Goal: Task Accomplishment & Management: Manage account settings

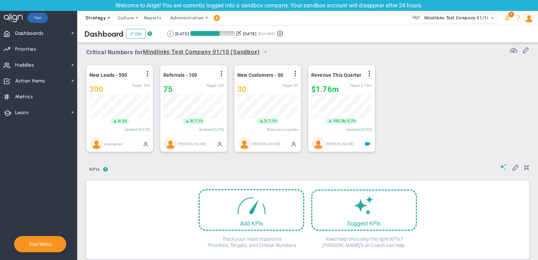
click at [97, 19] on span "Strategy" at bounding box center [96, 17] width 20 height 5
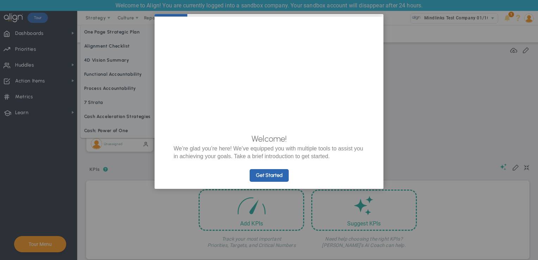
click at [107, 30] on appcues "× Welcome! We’re glad you’re here! We’ve equipped you with multiple tools to as…" at bounding box center [269, 130] width 538 height 260
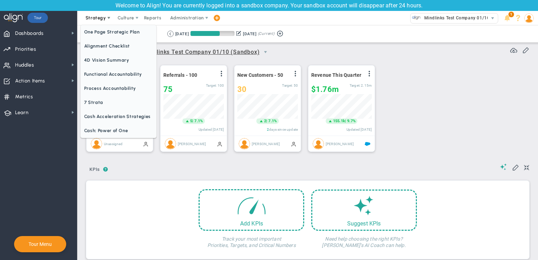
click at [99, 21] on span "Strategy" at bounding box center [96, 18] width 32 height 14
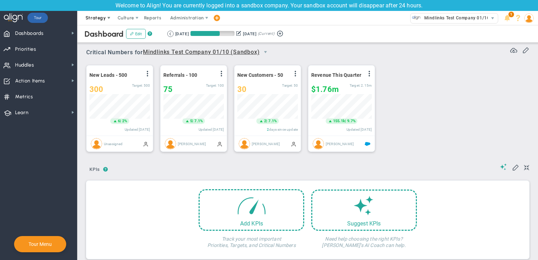
click at [100, 18] on span "Strategy" at bounding box center [96, 17] width 20 height 5
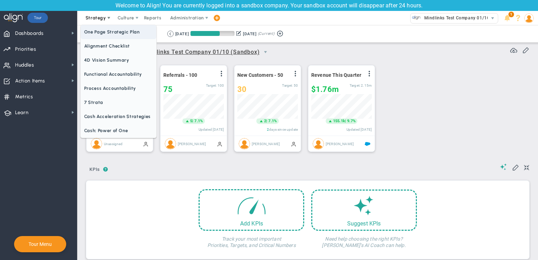
click at [101, 32] on span "One Page Strategic Plan" at bounding box center [119, 32] width 76 height 14
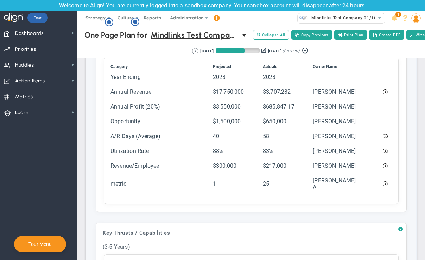
scroll to position [317, 0]
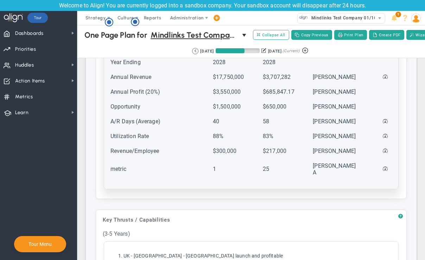
click at [121, 173] on td "metric" at bounding box center [161, 172] width 102 height 21
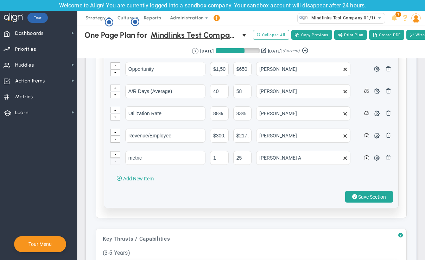
scroll to position [387, 0]
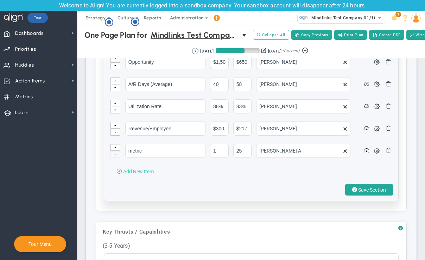
click at [137, 174] on span "Add New Item" at bounding box center [138, 172] width 31 height 6
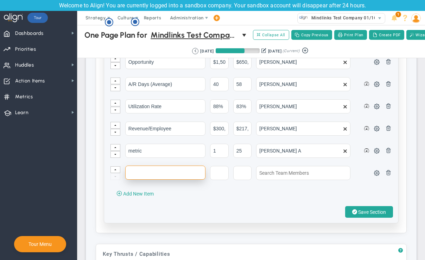
click at [164, 176] on input "text" at bounding box center [165, 173] width 80 height 14
drag, startPoint x: 148, startPoint y: 177, endPoint x: 120, endPoint y: 177, distance: 28.2
click at [120, 177] on tr "Test 1" at bounding box center [251, 176] width 282 height 21
click at [165, 174] on input "Test 1" at bounding box center [165, 173] width 80 height 14
type input "Test 1"
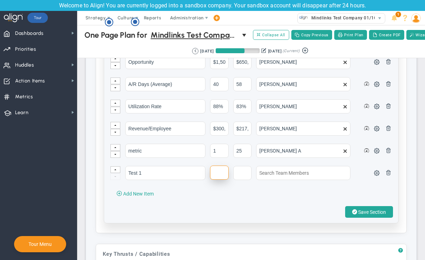
click at [212, 175] on input "text" at bounding box center [219, 173] width 19 height 14
type input "22"
click at [252, 175] on td at bounding box center [244, 176] width 23 height 21
click at [244, 175] on input "text" at bounding box center [242, 173] width 19 height 14
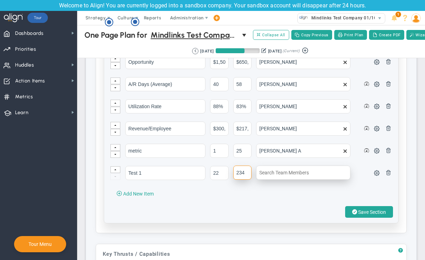
type input "234"
click at [304, 175] on input "text" at bounding box center [303, 173] width 94 height 14
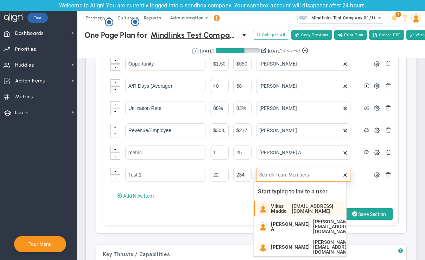
click at [292, 205] on span "[EMAIL_ADDRESS][DOMAIN_NAME]" at bounding box center [315, 209] width 47 height 10
type input "Vikas Madde"
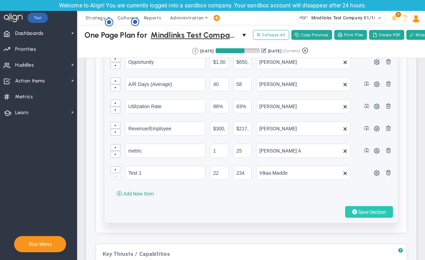
click at [378, 215] on span "Save Section" at bounding box center [372, 212] width 28 height 6
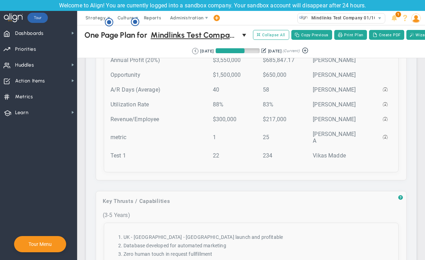
scroll to position [352, 0]
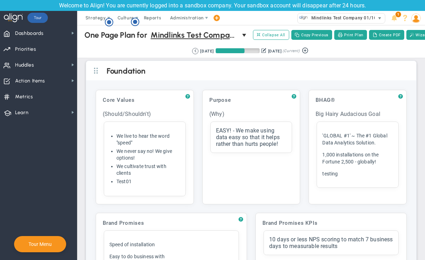
click at [353, 19] on span "Mindlinks Test Company 01/10 (Sandbox)" at bounding box center [354, 17] width 92 height 9
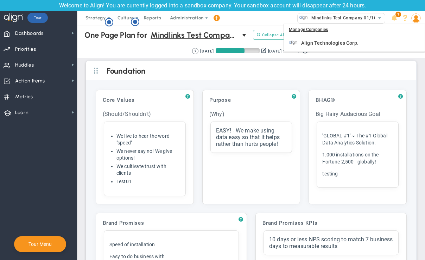
click at [415, 22] on img at bounding box center [417, 18] width 10 height 10
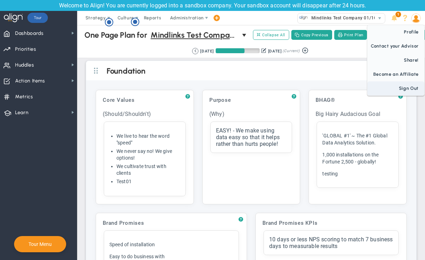
click at [407, 85] on span "Sign Out" at bounding box center [396, 88] width 57 height 14
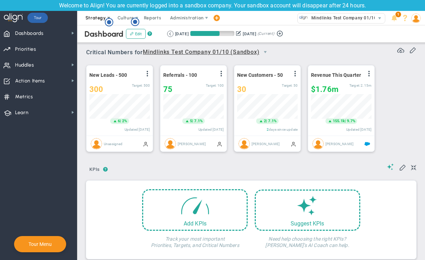
scroll to position [24, 61]
click at [97, 19] on span "Strategy" at bounding box center [96, 17] width 20 height 5
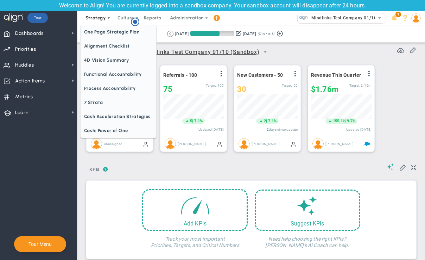
scroll to position [0, 0]
click at [103, 30] on span "One Page Strategic Plan" at bounding box center [119, 32] width 76 height 14
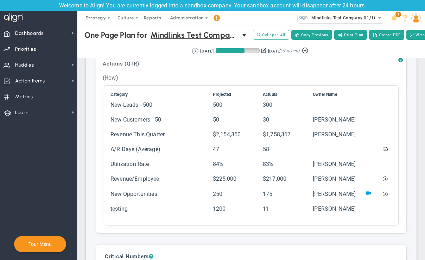
scroll to position [1461, 0]
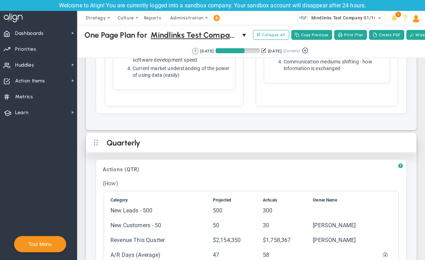
click at [170, 140] on h2 "Quarterly" at bounding box center [257, 143] width 301 height 11
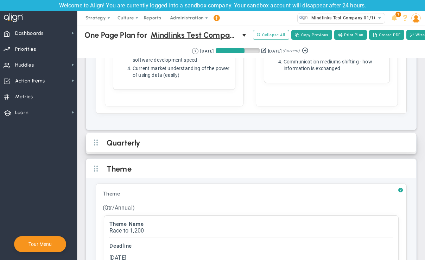
click at [197, 138] on h2 "Quarterly" at bounding box center [257, 143] width 301 height 11
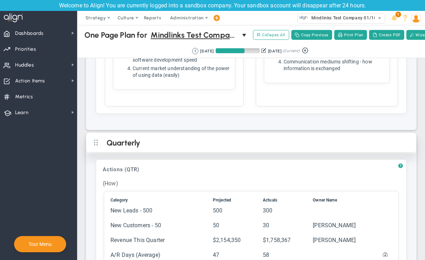
scroll to position [1567, 0]
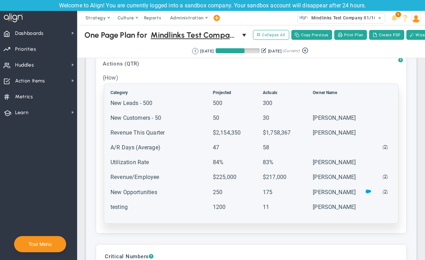
click at [159, 203] on td "testing" at bounding box center [161, 210] width 102 height 14
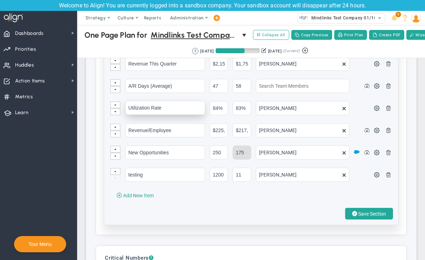
scroll to position [1708, 0]
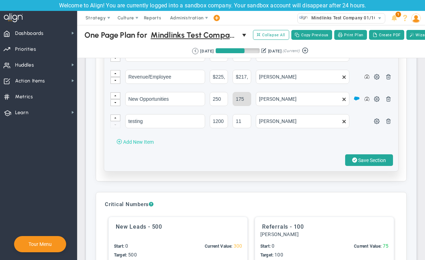
click at [142, 139] on span "Add New Item" at bounding box center [138, 142] width 31 height 6
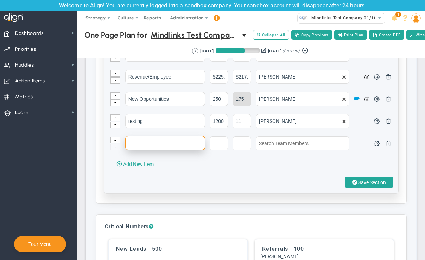
click at [188, 136] on input "text" at bounding box center [165, 143] width 80 height 14
drag, startPoint x: 190, startPoint y: 134, endPoint x: 114, endPoint y: 144, distance: 76.7
click at [114, 144] on tr "Vikas Testing" at bounding box center [251, 146] width 282 height 21
type input "Vikas Testing"
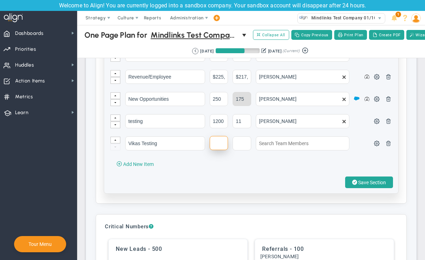
click at [220, 136] on input "text" at bounding box center [219, 143] width 18 height 14
type input "32"
click at [233, 136] on input "text" at bounding box center [242, 143] width 18 height 14
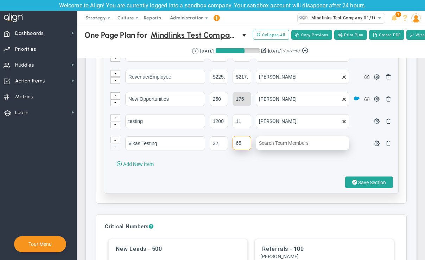
type input "65"
click at [275, 136] on input "text" at bounding box center [303, 143] width 94 height 14
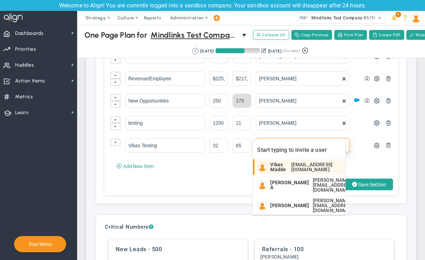
click at [275, 159] on li "Vikas Madde vikasm@aligntoday.com" at bounding box center [299, 166] width 92 height 15
type input "Vikas Madde"
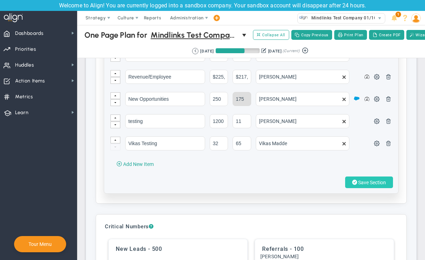
click at [378, 180] on span "Save Section" at bounding box center [372, 183] width 28 height 6
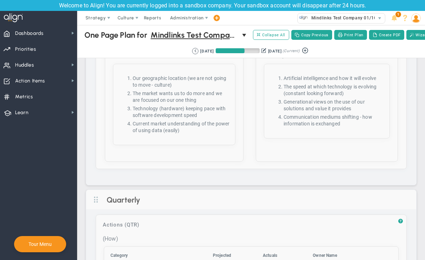
scroll to position [1441, 0]
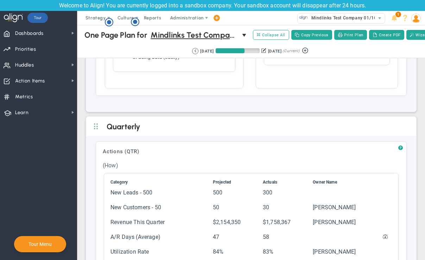
scroll to position [1620, 0]
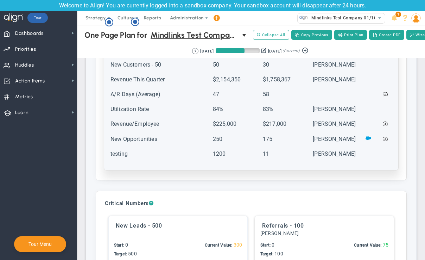
click at [152, 151] on td "testing" at bounding box center [161, 157] width 102 height 14
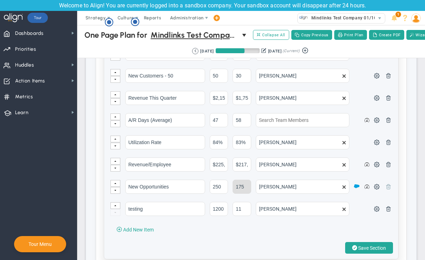
click at [386, 183] on span at bounding box center [389, 186] width 6 height 6
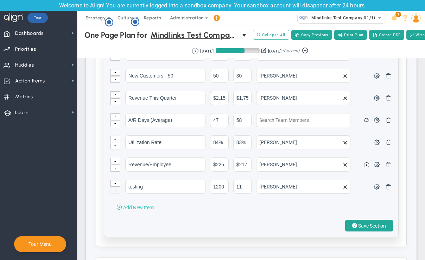
click at [128, 205] on span "Add New Item" at bounding box center [138, 208] width 31 height 6
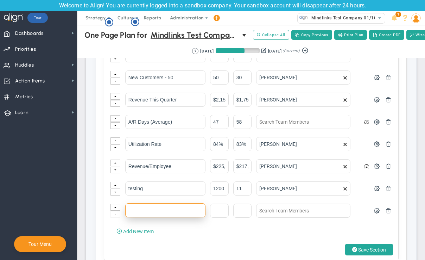
click at [151, 203] on input "text" at bounding box center [165, 210] width 80 height 14
paste input "Vikas Testing"
type input "Vikas Testing"
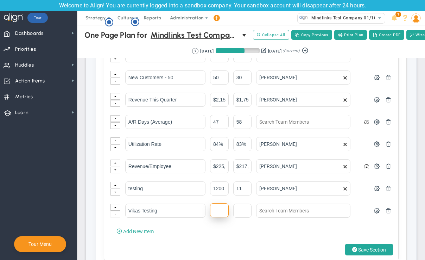
click at [225, 203] on input "text" at bounding box center [219, 210] width 19 height 14
type input "43"
click at [238, 203] on input "text" at bounding box center [242, 210] width 19 height 14
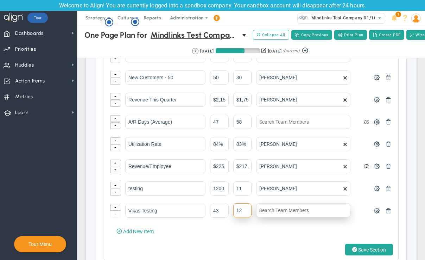
type input "12"
click at [271, 203] on input "text" at bounding box center [303, 210] width 94 height 14
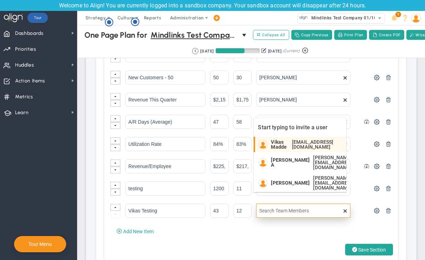
click at [276, 146] on span "Vikas Madde" at bounding box center [280, 144] width 18 height 10
type input "Vikas Madde"
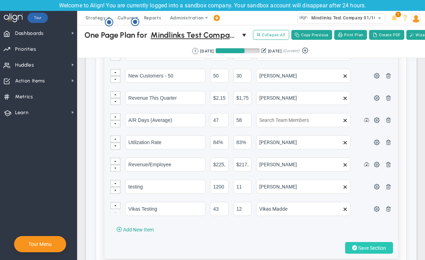
click at [364, 245] on span "Save Section" at bounding box center [372, 248] width 28 height 6
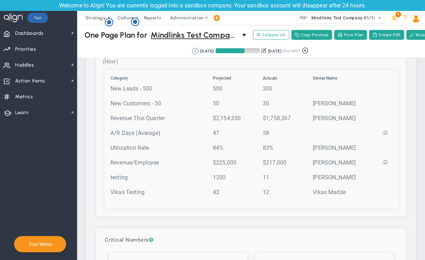
scroll to position [1549, 0]
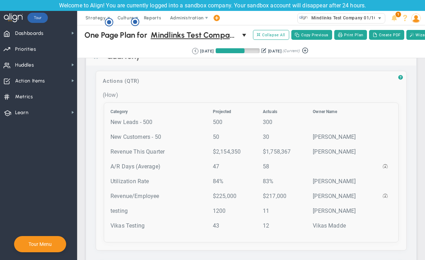
click at [363, 20] on span "Mindlinks Test Company 01/10 (Sandbox)" at bounding box center [354, 17] width 92 height 9
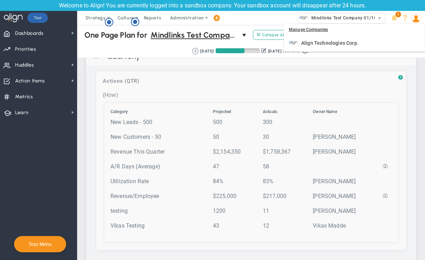
click at [261, 15] on div "Strategy One Page Strategic Plan Alignment Checklist 4D Vision Summary Function…" at bounding box center [212, 18] width 425 height 14
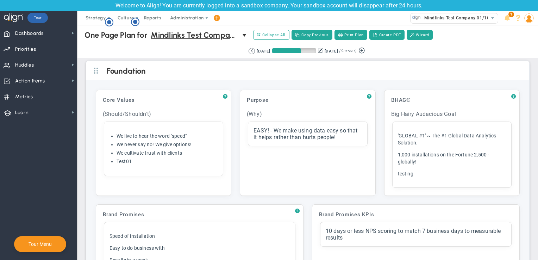
click at [526, 20] on img at bounding box center [529, 18] width 10 height 10
click at [516, 87] on span "Sign Out" at bounding box center [508, 88] width 57 height 14
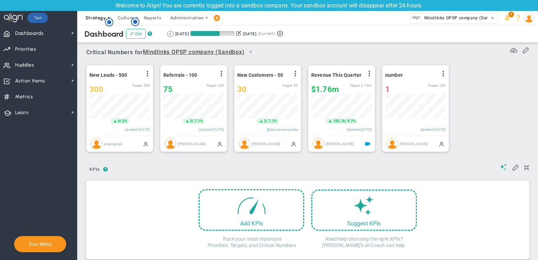
click at [96, 19] on span "Strategy" at bounding box center [96, 17] width 20 height 5
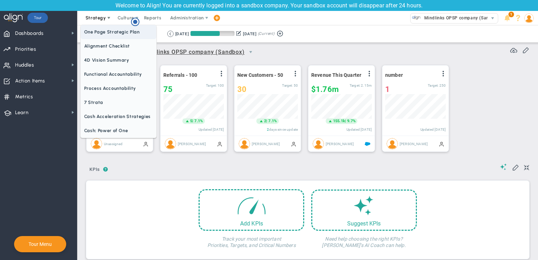
click at [117, 35] on span "One Page Strategic Plan" at bounding box center [119, 32] width 76 height 14
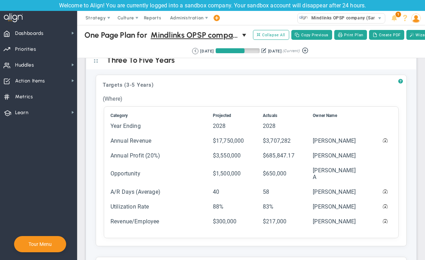
scroll to position [263, 0]
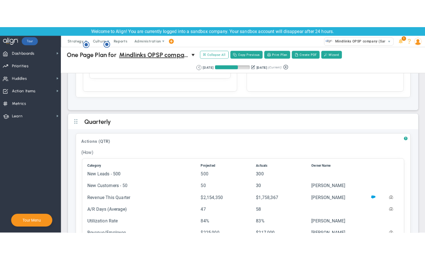
scroll to position [1549, 0]
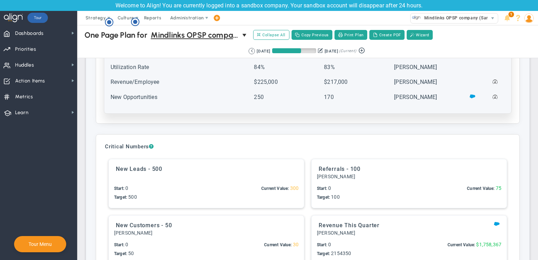
click at [159, 93] on td "New Opportunities" at bounding box center [181, 100] width 143 height 14
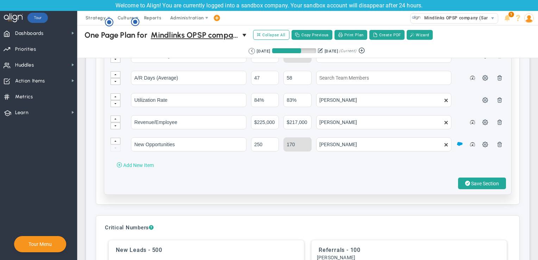
click at [138, 161] on button "Add New Item" at bounding box center [135, 164] width 51 height 11
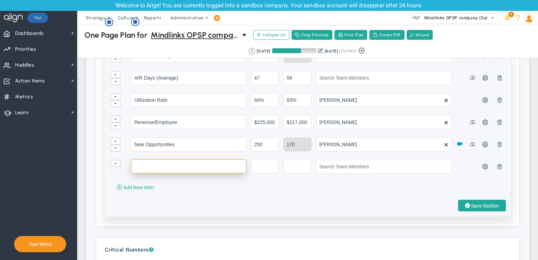
click at [166, 159] on input "text" at bounding box center [189, 166] width 116 height 14
paste input "[EMAIL_ADDRESS][DOMAIN_NAME]"
type input "v"
type input "Test 123"
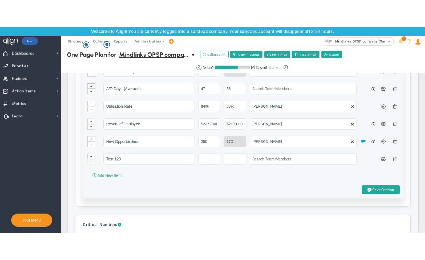
scroll to position [1600, 0]
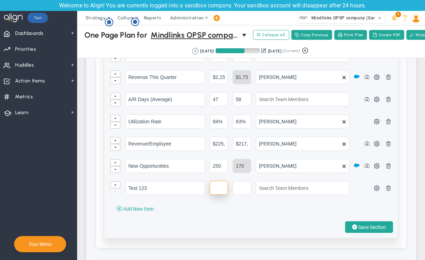
click at [216, 181] on input "text" at bounding box center [219, 188] width 18 height 14
type input "32"
click at [244, 181] on input "text" at bounding box center [242, 188] width 18 height 14
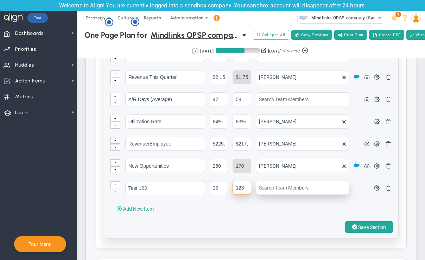
type input "123"
click at [282, 181] on input "text" at bounding box center [303, 188] width 94 height 14
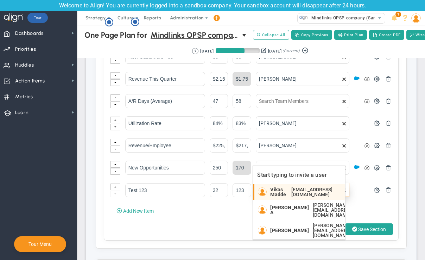
click at [295, 189] on span "[EMAIL_ADDRESS][DOMAIN_NAME]" at bounding box center [315, 192] width 47 height 10
type input "Vikas Madde"
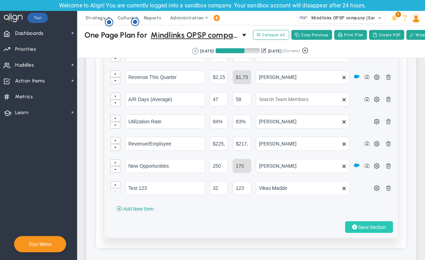
click at [360, 221] on button "Save Section" at bounding box center [369, 227] width 48 height 12
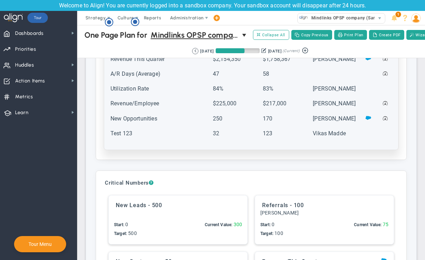
click at [144, 130] on td "Test 123" at bounding box center [161, 137] width 102 height 14
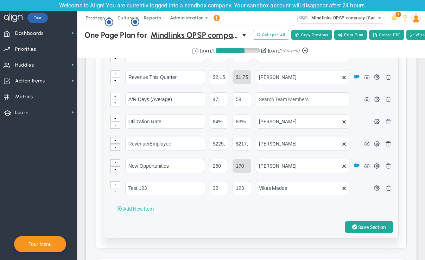
click at [138, 206] on span "Add New Item" at bounding box center [138, 209] width 31 height 6
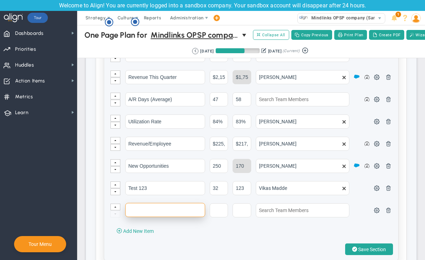
click at [140, 203] on input "text" at bounding box center [165, 210] width 80 height 14
paste input "Test 324"
type input "Test 324 -1"
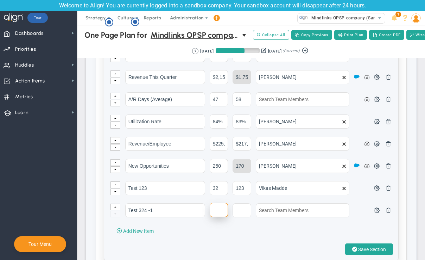
click at [216, 203] on input "text" at bounding box center [219, 210] width 18 height 14
type input "1234"
click at [235, 203] on input "text" at bounding box center [242, 210] width 18 height 14
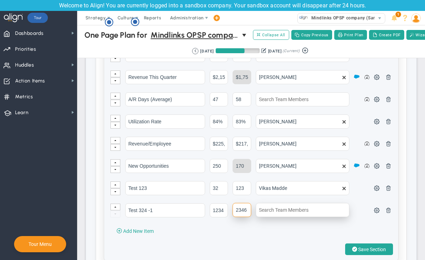
type input "2346"
click at [277, 203] on input "text" at bounding box center [303, 210] width 94 height 14
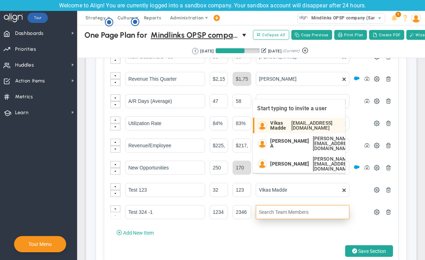
click at [278, 125] on span "Vikas Madde" at bounding box center [278, 125] width 17 height 10
type input "Vikas Madde"
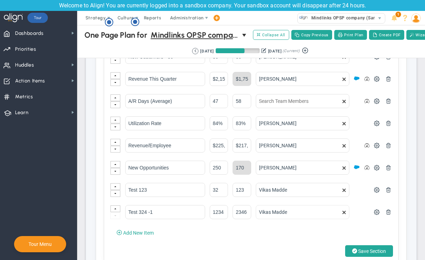
click at [353, 248] on span at bounding box center [355, 251] width 5 height 7
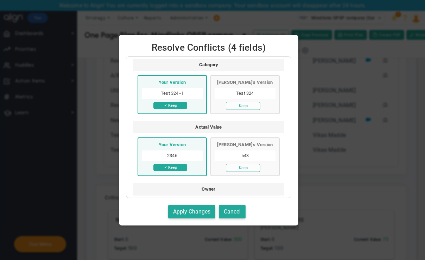
scroll to position [141, 0]
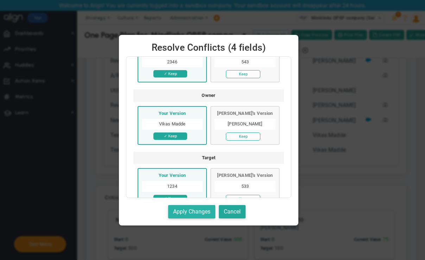
click at [200, 211] on button "Apply Changes" at bounding box center [191, 212] width 47 height 14
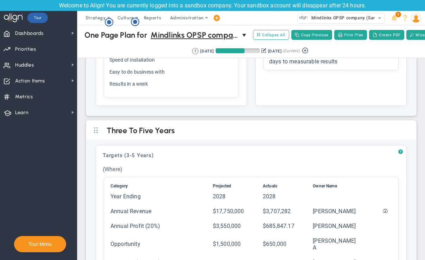
scroll to position [317, 0]
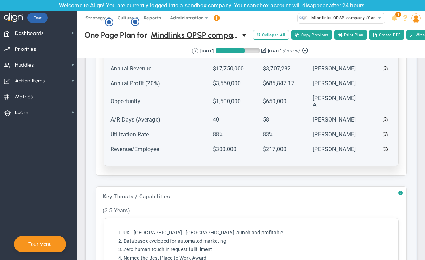
click at [135, 145] on td "Revenue/Employee" at bounding box center [161, 152] width 102 height 14
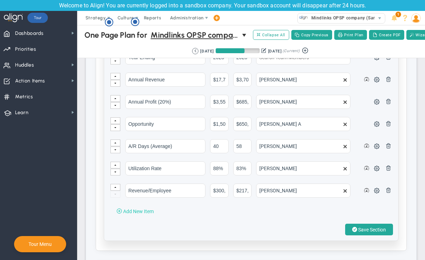
click at [140, 214] on span "Add New Item" at bounding box center [138, 211] width 31 height 6
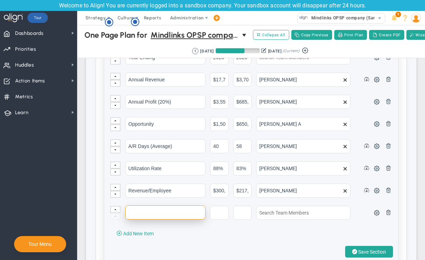
click at [152, 217] on input "text" at bounding box center [165, 212] width 80 height 14
paste input "Test 324"
type input "Test 324"
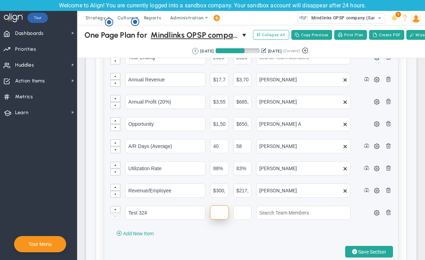
click at [224, 217] on input "text" at bounding box center [219, 212] width 19 height 14
type input "123"
click at [237, 218] on input "text" at bounding box center [242, 212] width 19 height 14
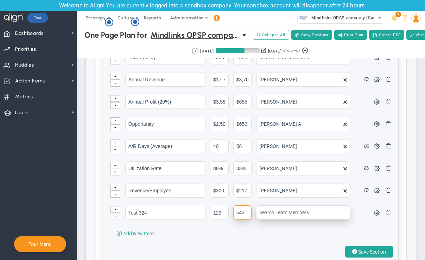
type input "543"
click at [270, 214] on input "text" at bounding box center [303, 212] width 94 height 14
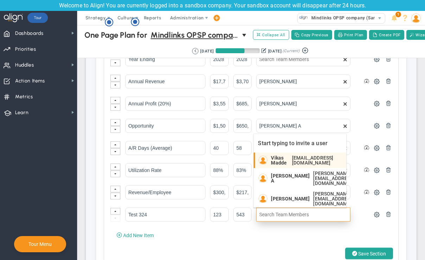
click at [282, 156] on span "Vikas Madde" at bounding box center [280, 160] width 18 height 10
type input "Vikas Madde"
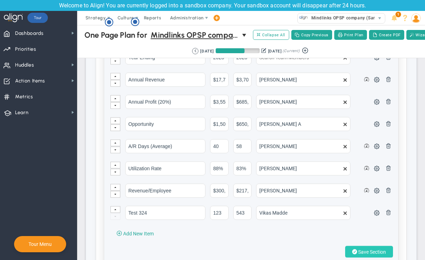
click at [373, 251] on button "Save Section" at bounding box center [369, 252] width 48 height 12
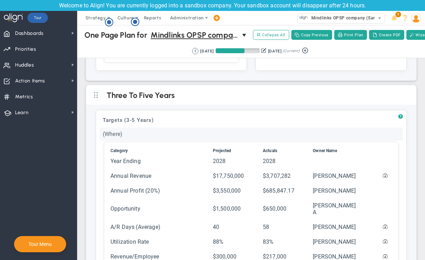
scroll to position [106, 0]
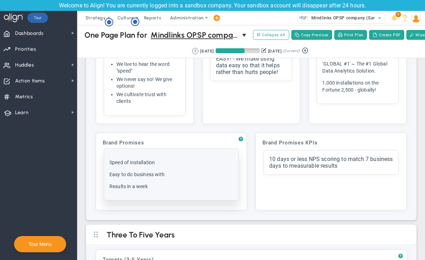
scroll to position [35, 0]
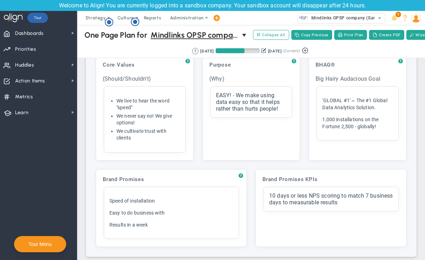
click at [162, 152] on div "Click here to add item We live to hear the word "speed" We never say no! We giv…" at bounding box center [145, 119] width 82 height 66
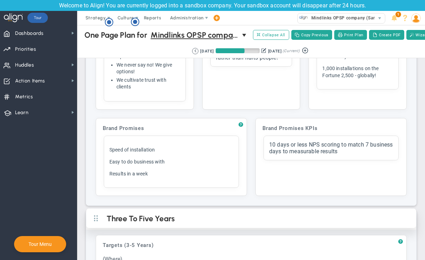
scroll to position [106, 0]
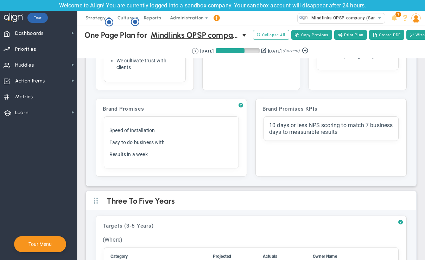
click at [356, 186] on div "? Core Values Click to add header Core Values Core Values No header added Core …" at bounding box center [251, 80] width 330 height 211
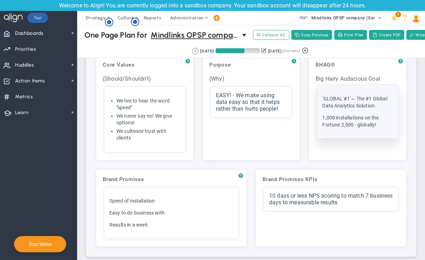
click at [358, 94] on div "Click here to add item 'GLOBAL #1' ~ The #1 Global Data Analytics Solution. 1,0…" at bounding box center [357, 112] width 81 height 54
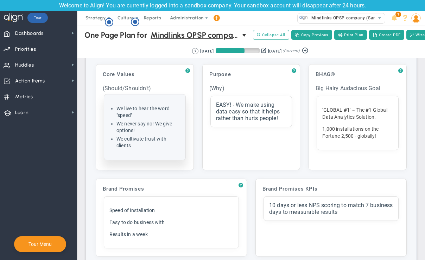
scroll to position [70, 0]
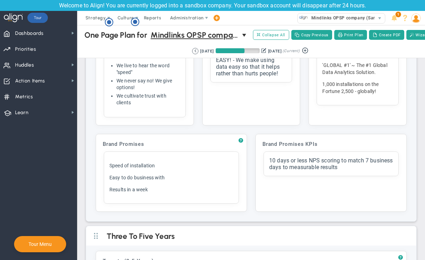
click at [83, 30] on div "One Page Plan One Page Plan for Mindlinks OPSP company (Sandbox) 0 One Page Pla…" at bounding box center [251, 35] width 362 height 20
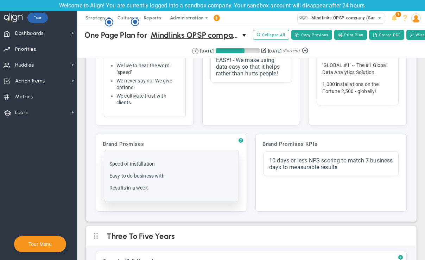
click at [113, 188] on p "Results in a week" at bounding box center [172, 187] width 124 height 7
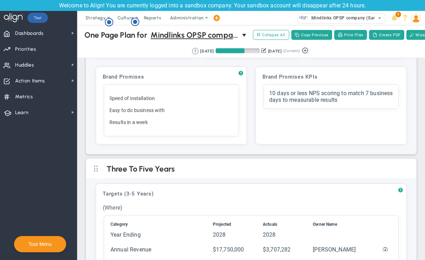
scroll to position [141, 0]
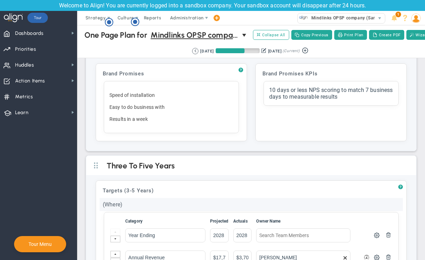
click at [101, 211] on div "(Where)" at bounding box center [252, 204] width 304 height 13
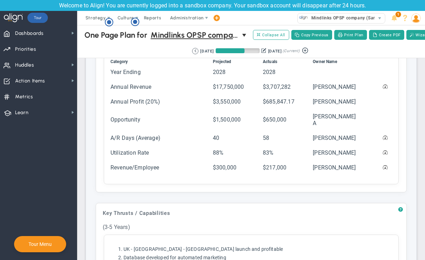
scroll to position [282, 0]
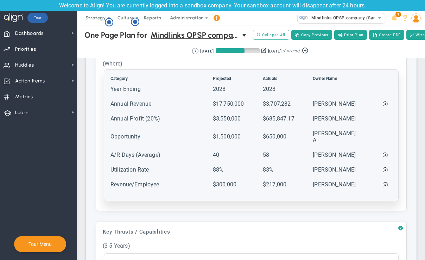
click at [163, 185] on td "Revenue/Employee" at bounding box center [161, 188] width 102 height 14
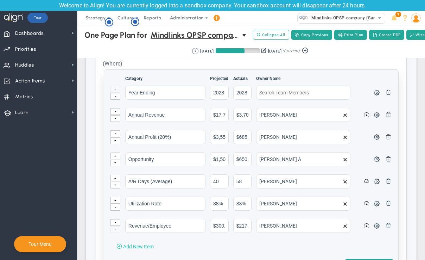
click at [149, 248] on span "Add New Item" at bounding box center [138, 247] width 31 height 6
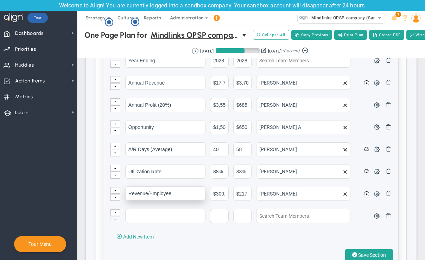
scroll to position [352, 0]
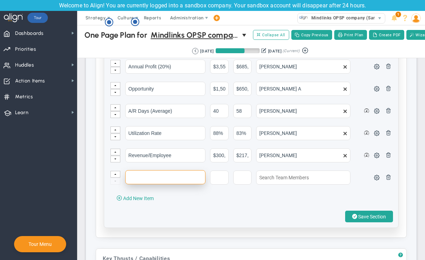
click at [161, 176] on input "text" at bounding box center [165, 177] width 80 height 14
paste input "Test 324"
type input "Test 324"
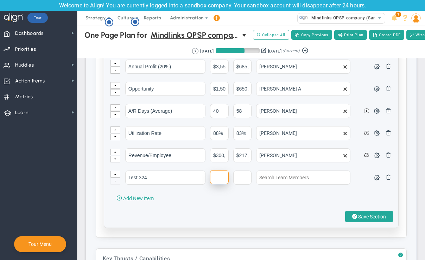
click at [221, 181] on input "text" at bounding box center [219, 177] width 19 height 14
type input "43"
click at [234, 181] on input "text" at bounding box center [242, 177] width 19 height 14
type input "12"
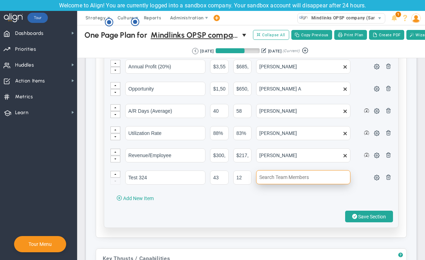
click at [274, 181] on input "text" at bounding box center [303, 177] width 94 height 14
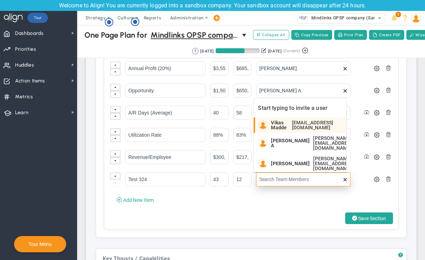
click at [281, 128] on span "Vikas Madde" at bounding box center [280, 125] width 18 height 10
type input "Vikas Madde"
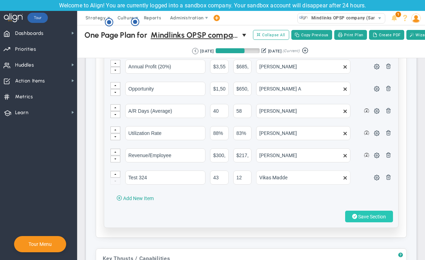
click at [359, 218] on span "Save Section" at bounding box center [372, 217] width 28 height 6
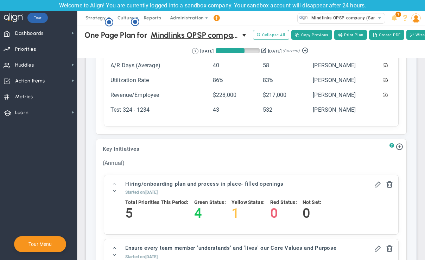
scroll to position [740, 0]
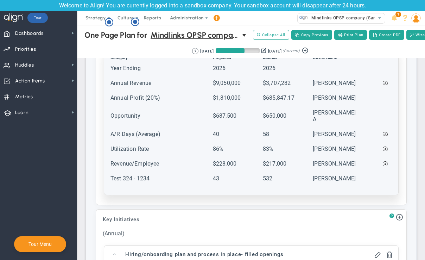
click at [124, 175] on td "Test 324 - 1234" at bounding box center [161, 182] width 102 height 14
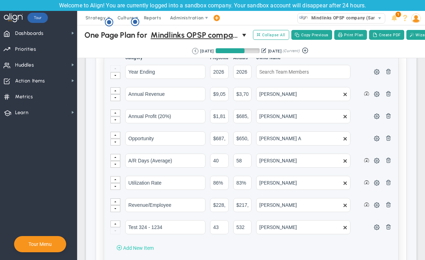
click at [141, 247] on span "Add New Item" at bounding box center [138, 248] width 31 height 6
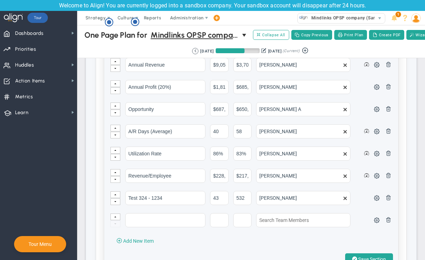
scroll to position [810, 0]
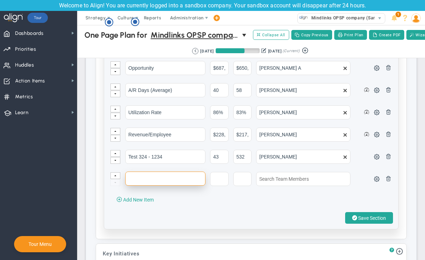
click at [165, 182] on input "text" at bounding box center [165, 178] width 80 height 14
type input "T"
type input "Vikas Testing"
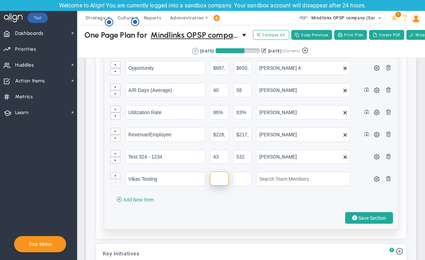
click at [220, 181] on input "text" at bounding box center [219, 178] width 19 height 14
type input "76"
click at [242, 182] on input "text" at bounding box center [242, 178] width 19 height 14
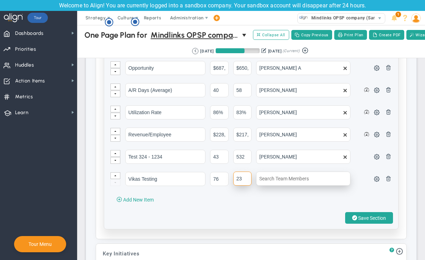
type input "23"
click at [267, 182] on input "text" at bounding box center [303, 178] width 94 height 14
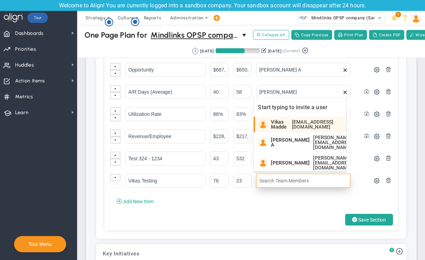
click at [279, 122] on span "Vikas Madde" at bounding box center [280, 124] width 18 height 10
type input "Vikas Madde"
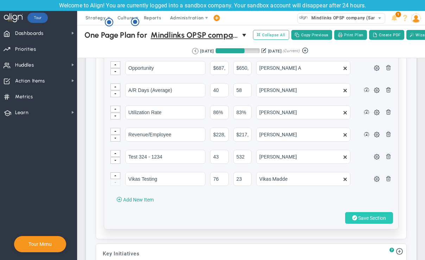
click at [358, 219] on span "Save Section" at bounding box center [372, 218] width 28 height 6
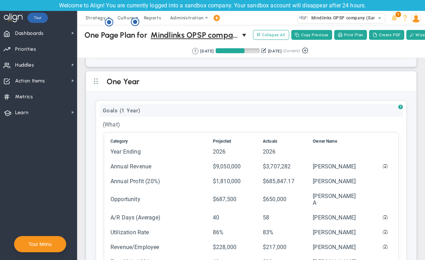
scroll to position [634, 0]
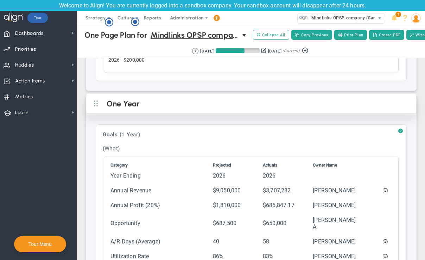
click at [192, 110] on h2 "One Year" at bounding box center [257, 104] width 301 height 11
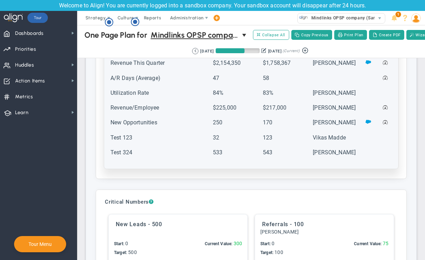
scroll to position [810, 0]
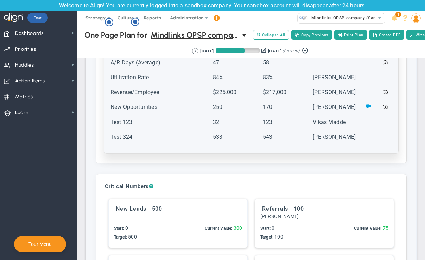
click at [127, 137] on td "Test 324" at bounding box center [161, 140] width 102 height 14
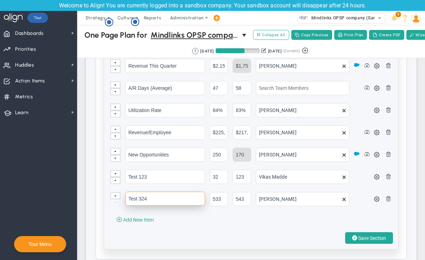
click at [157, 195] on input "Test 324" at bounding box center [165, 199] width 80 height 14
type input "Test 324 3753"
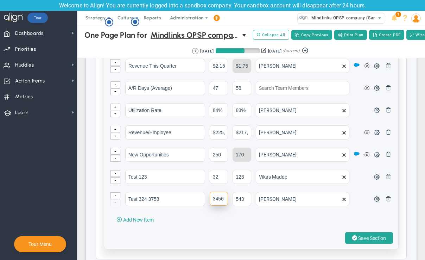
type input "3456"
type input "2134"
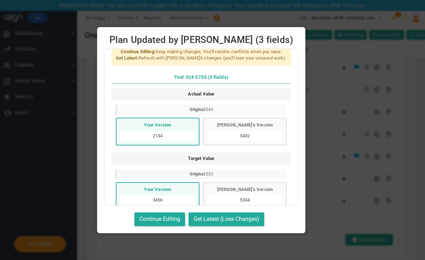
scroll to position [0, 0]
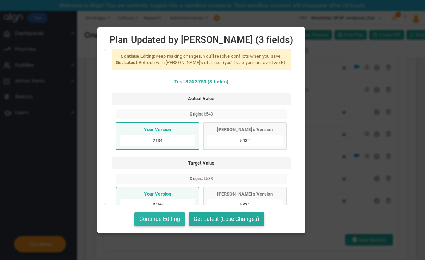
click at [180, 216] on button "Continue Editing" at bounding box center [160, 219] width 51 height 14
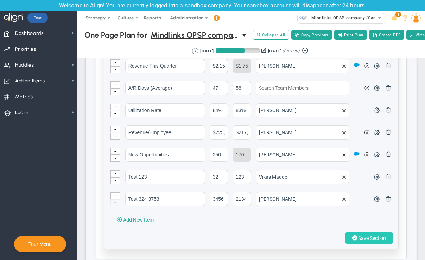
click at [373, 241] on button "Save Section" at bounding box center [369, 238] width 48 height 12
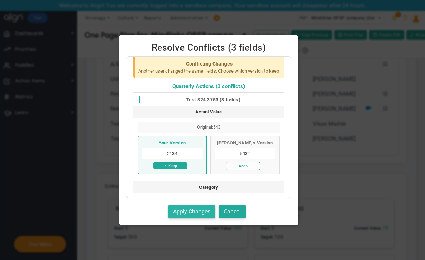
click at [208, 208] on button "Apply Changes" at bounding box center [191, 212] width 47 height 14
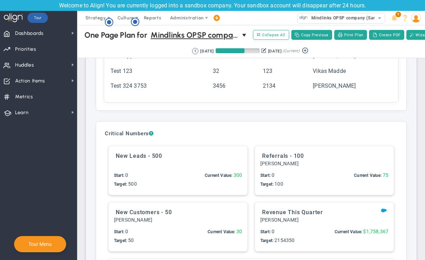
scroll to position [916, 0]
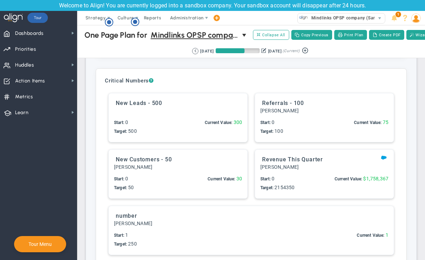
click at [181, 170] on div "[PERSON_NAME]" at bounding box center [178, 167] width 128 height 7
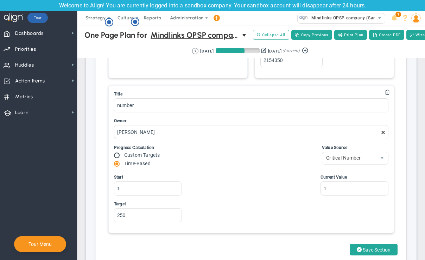
scroll to position [1303, 0]
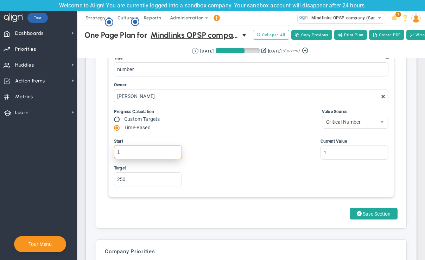
click at [154, 159] on input "1" at bounding box center [148, 152] width 68 height 14
type input "433"
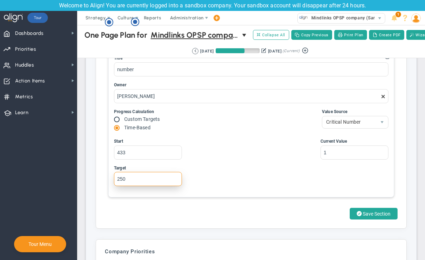
click at [142, 186] on input "250" at bounding box center [148, 179] width 68 height 14
type input "2"
type input "2342"
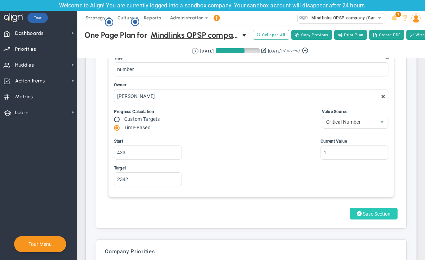
click at [363, 217] on span "Save Section" at bounding box center [377, 214] width 28 height 6
